Goal: Task Accomplishment & Management: Use online tool/utility

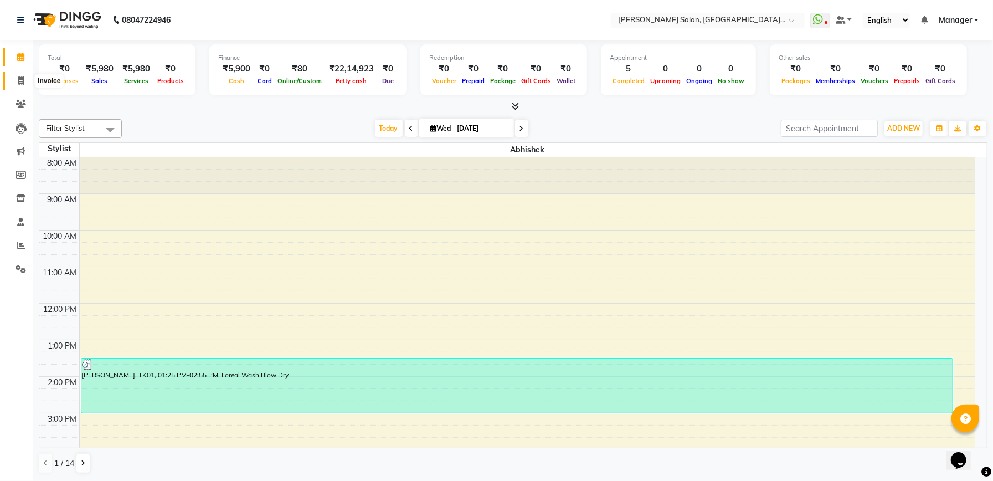
click at [19, 85] on icon at bounding box center [21, 80] width 6 height 8
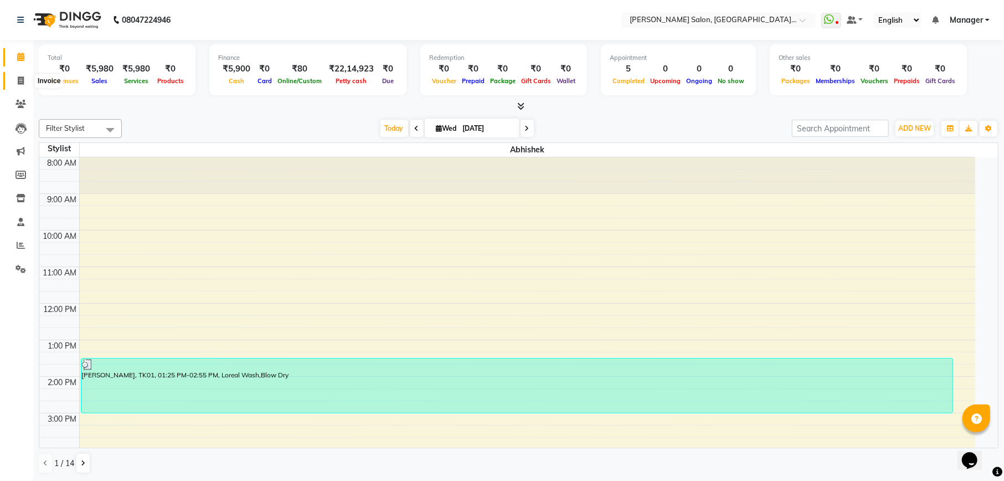
select select "service"
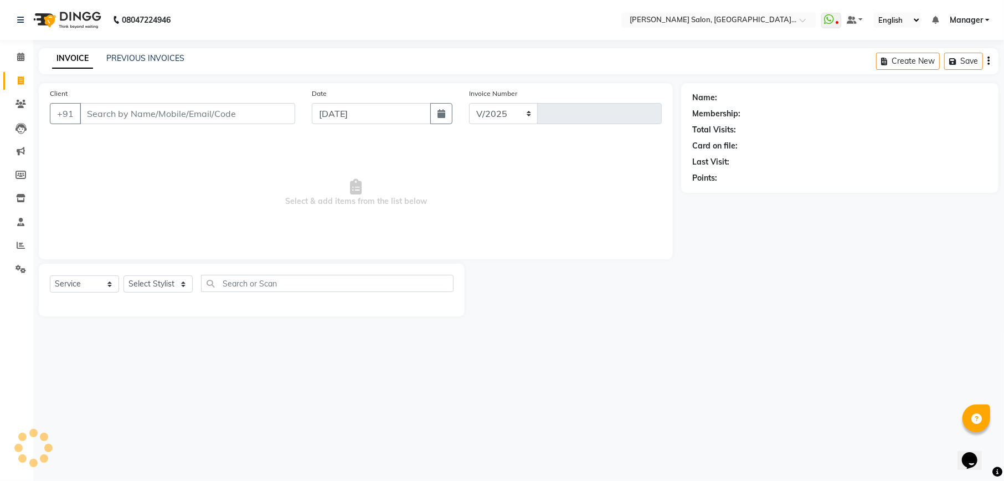
select select "6961"
type input "1999"
click at [159, 289] on select "Select Stylist" at bounding box center [157, 283] width 69 height 17
select select "57331"
click at [123, 275] on select "Select Stylist Abhishek Ajay Akash Ashish Fayza Krishna Manager Manish NEGI Poo…" at bounding box center [157, 283] width 69 height 17
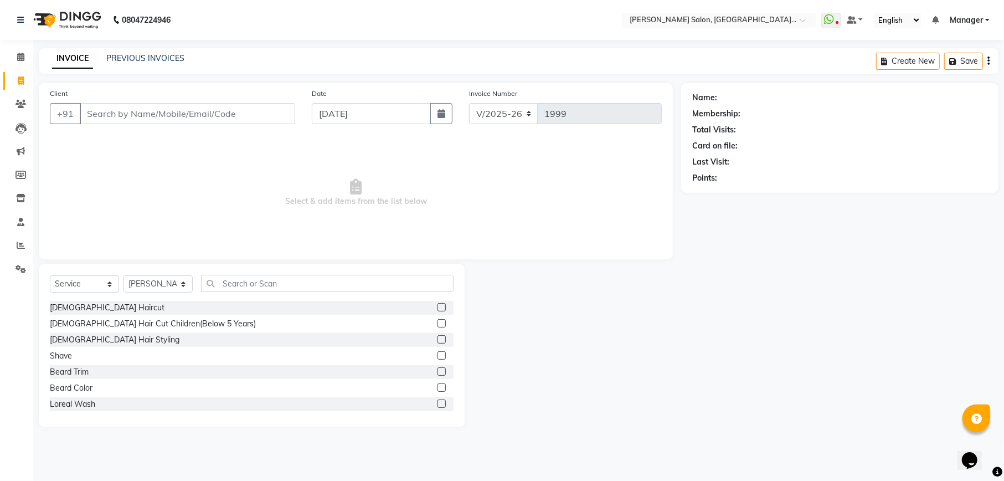
click at [437, 308] on label at bounding box center [441, 307] width 8 height 8
click at [437, 308] on input "checkbox" at bounding box center [440, 307] width 7 height 7
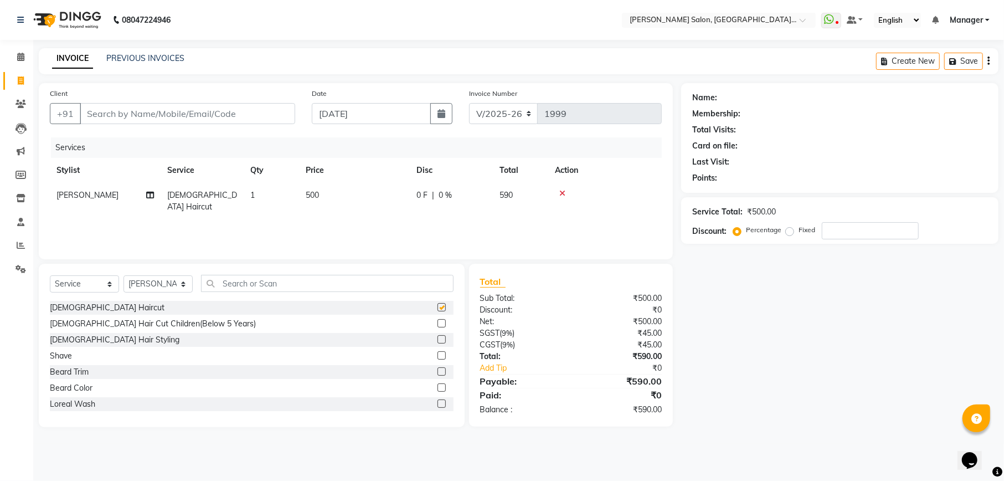
checkbox input "false"
click at [437, 373] on label at bounding box center [441, 371] width 8 height 8
click at [437, 373] on input "checkbox" at bounding box center [440, 371] width 7 height 7
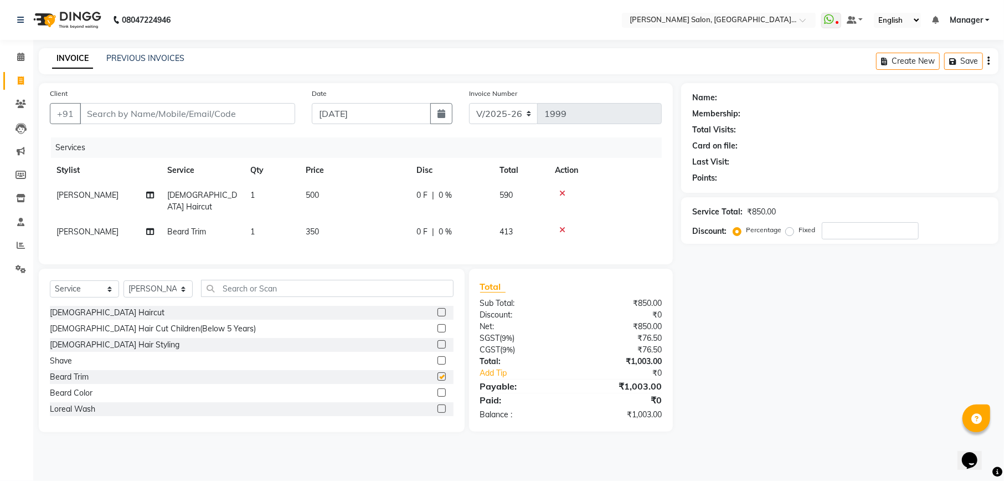
checkbox input "false"
click at [152, 116] on input "Client" at bounding box center [187, 113] width 215 height 21
type input "8"
type input "0"
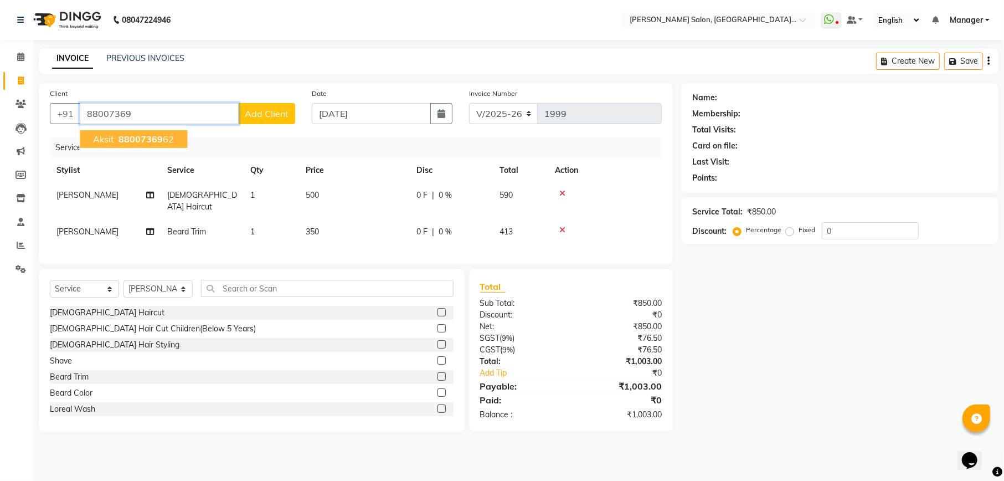
click at [146, 140] on span "88007369" at bounding box center [141, 138] width 44 height 11
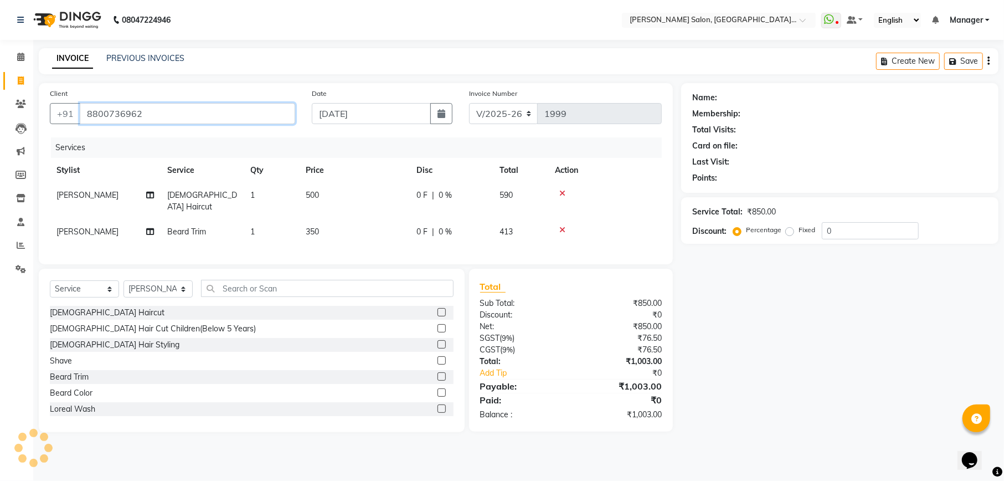
type input "8800736962"
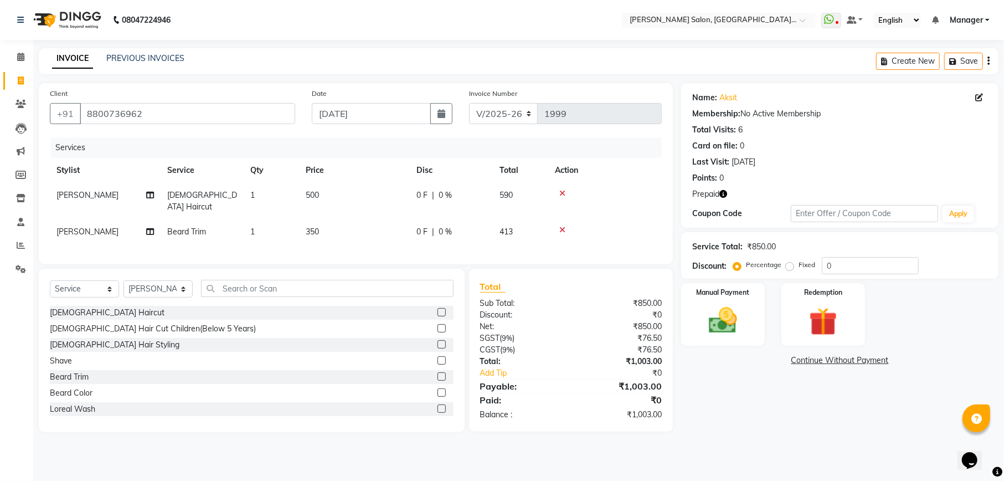
click at [727, 194] on icon "button" at bounding box center [723, 194] width 8 height 8
click at [727, 96] on link "Aksit" at bounding box center [728, 98] width 18 height 12
click at [727, 192] on icon "button" at bounding box center [723, 194] width 8 height 8
click at [875, 259] on input "0" at bounding box center [870, 265] width 97 height 17
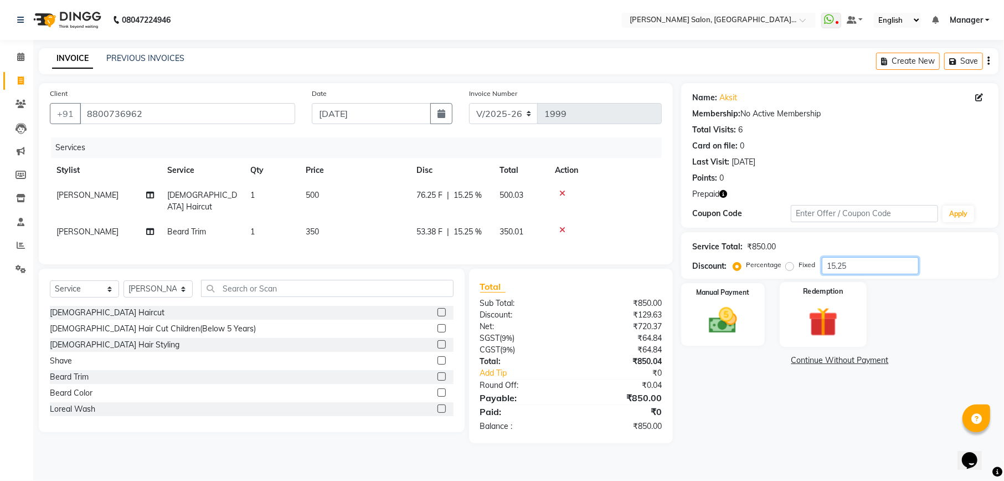
type input "15.25"
click at [825, 324] on img at bounding box center [823, 321] width 48 height 37
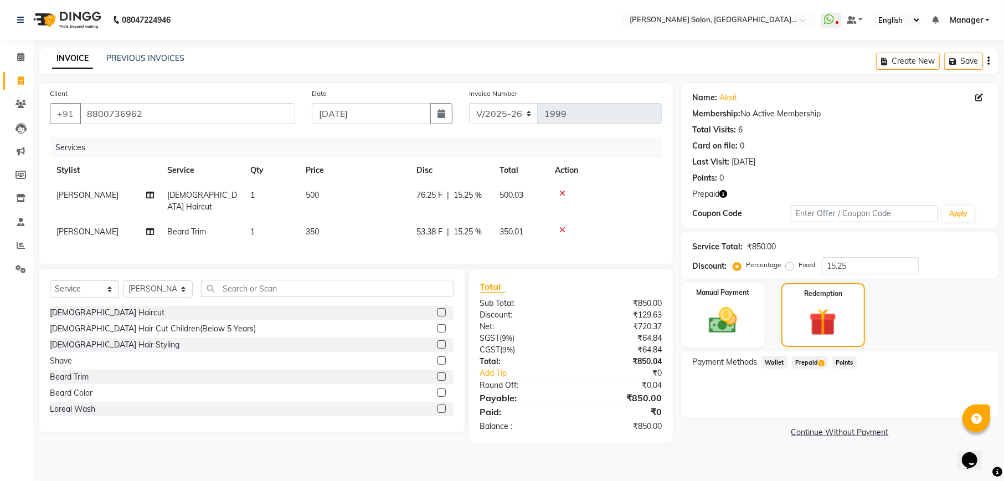
click at [820, 361] on span "1" at bounding box center [821, 363] width 6 height 7
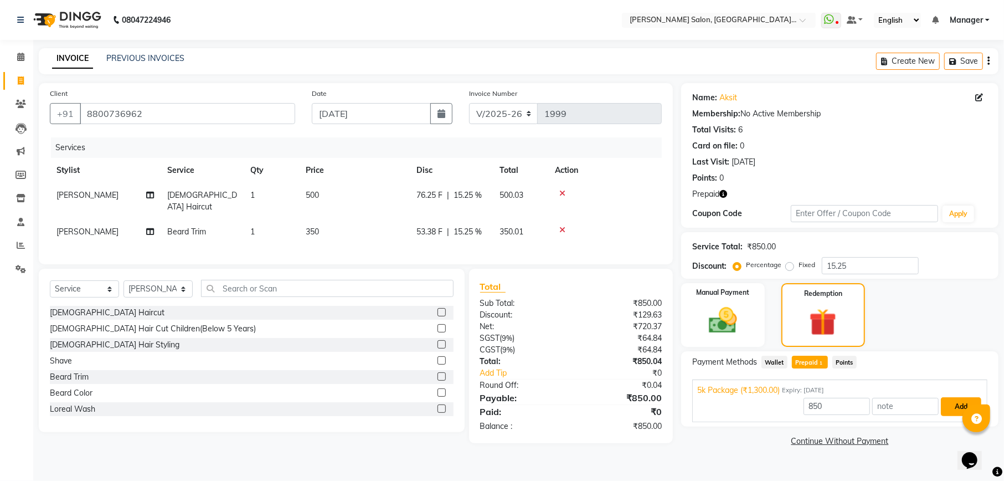
click at [948, 409] on button "Add" at bounding box center [961, 406] width 40 height 19
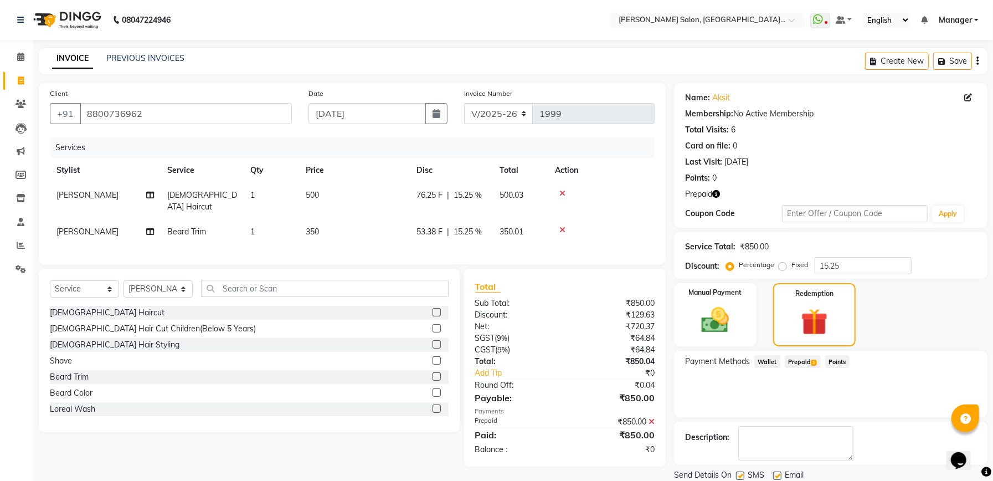
scroll to position [39, 0]
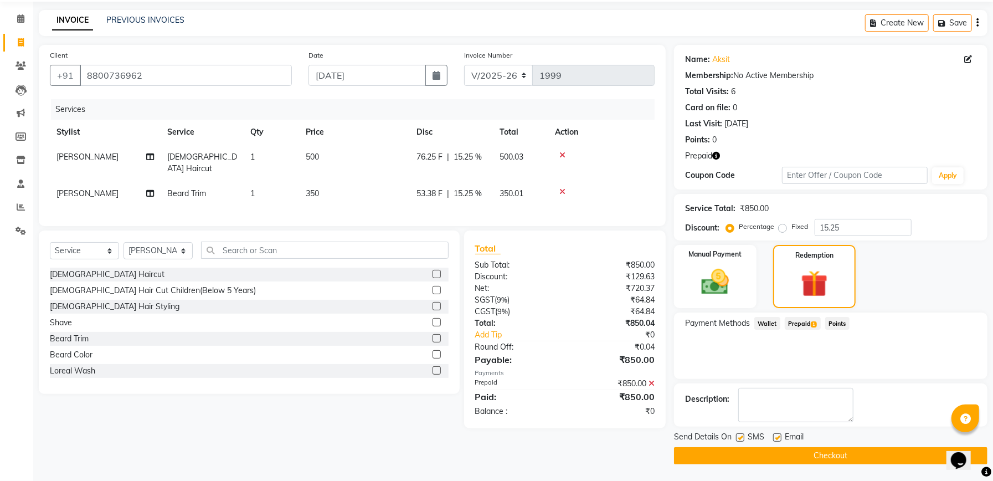
click at [822, 452] on button "Checkout" at bounding box center [830, 455] width 313 height 17
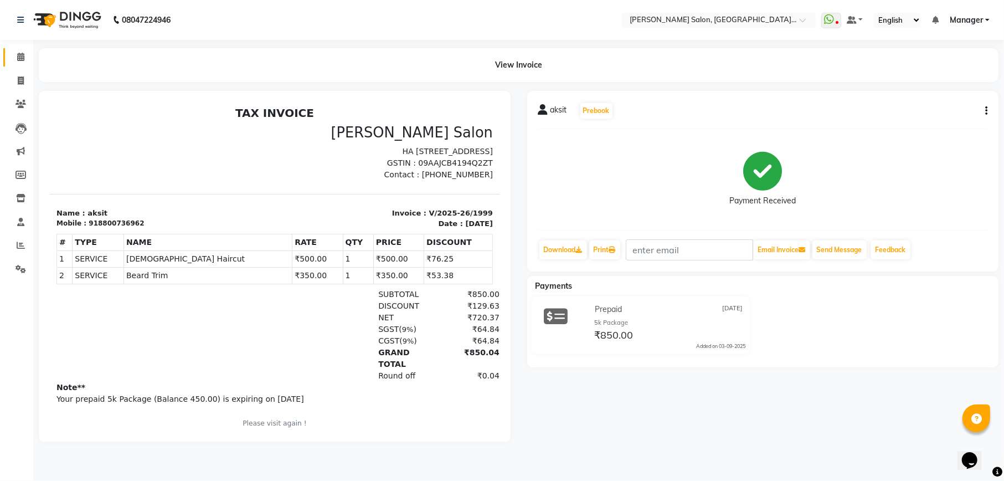
click at [23, 49] on link "Calendar" at bounding box center [16, 57] width 27 height 18
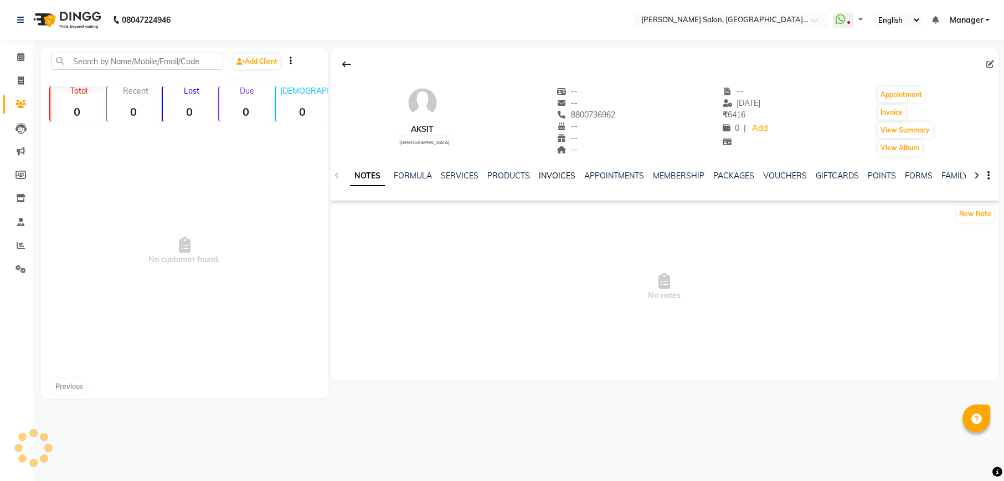
click at [548, 176] on link "INVOICES" at bounding box center [557, 176] width 37 height 10
